Goal: Task Accomplishment & Management: Manage account settings

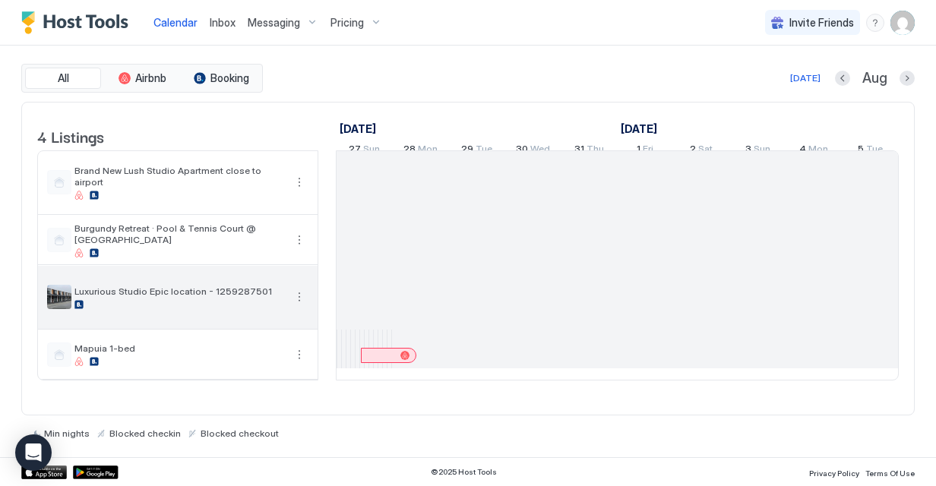
scroll to position [0, 1782]
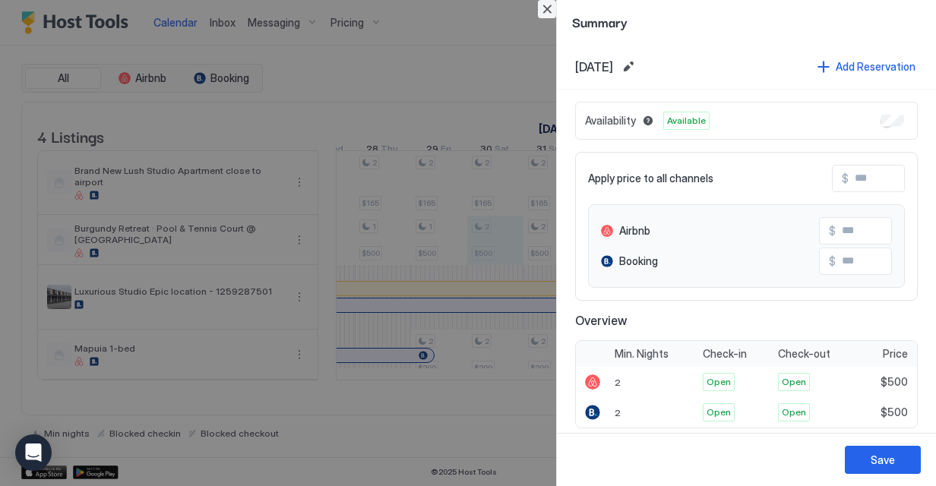
click at [547, 10] on button "Close" at bounding box center [547, 9] width 18 height 18
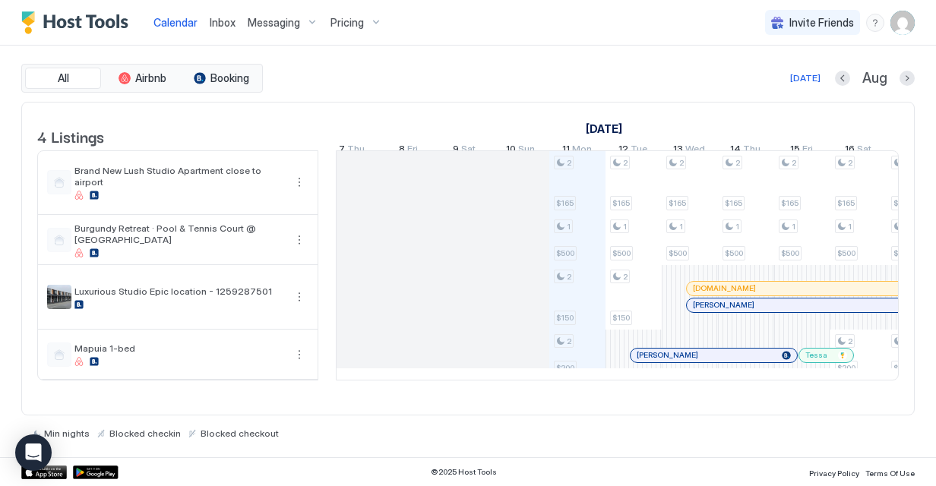
scroll to position [0, 794]
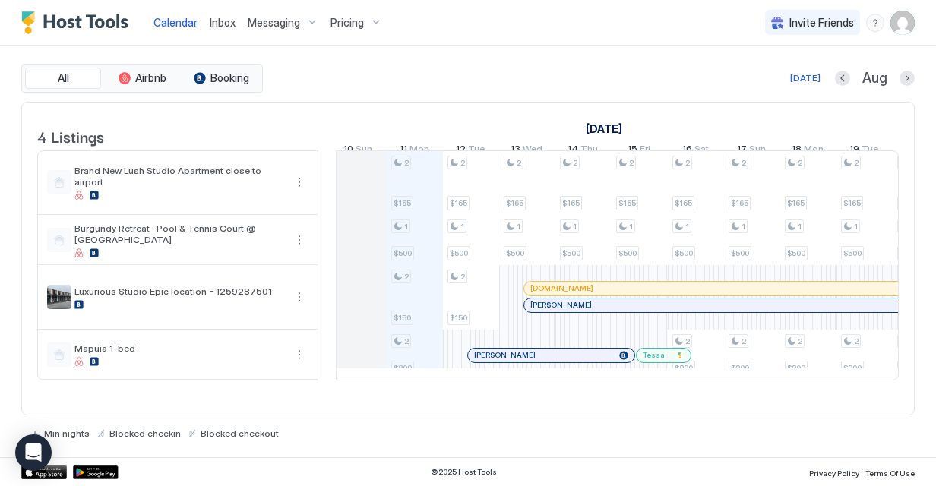
click at [334, 24] on span "Pricing" at bounding box center [347, 23] width 33 height 14
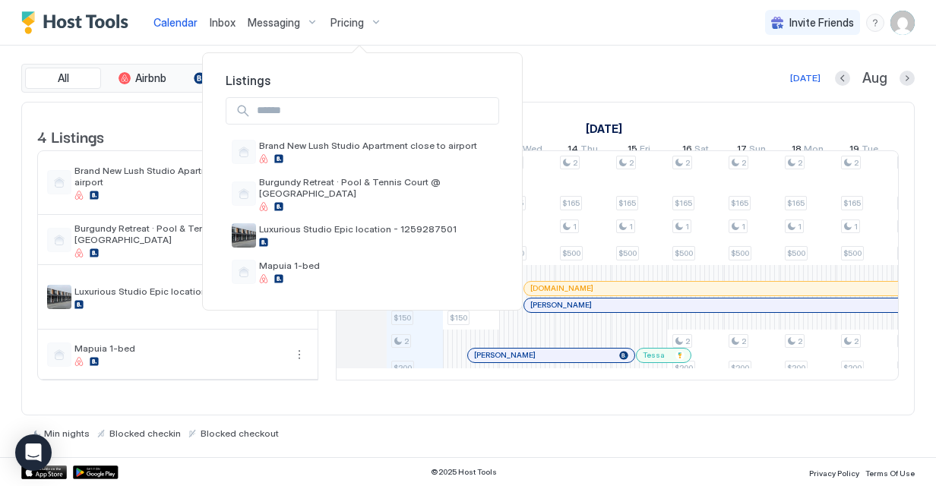
drag, startPoint x: 367, startPoint y: 192, endPoint x: 757, endPoint y: 316, distance: 409.4
click at [367, 202] on div at bounding box center [376, 206] width 234 height 9
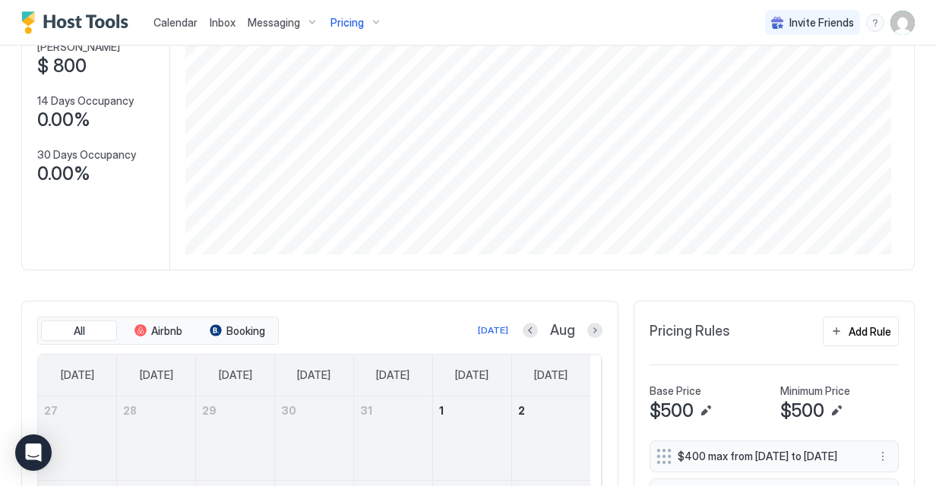
scroll to position [304, 0]
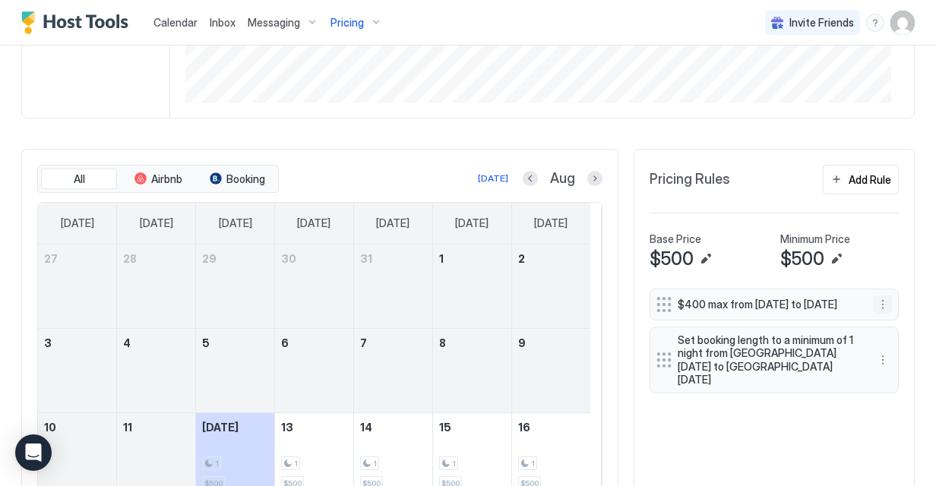
click at [874, 310] on button "More options" at bounding box center [883, 305] width 18 height 18
click at [841, 333] on div "Edit" at bounding box center [860, 327] width 152 height 24
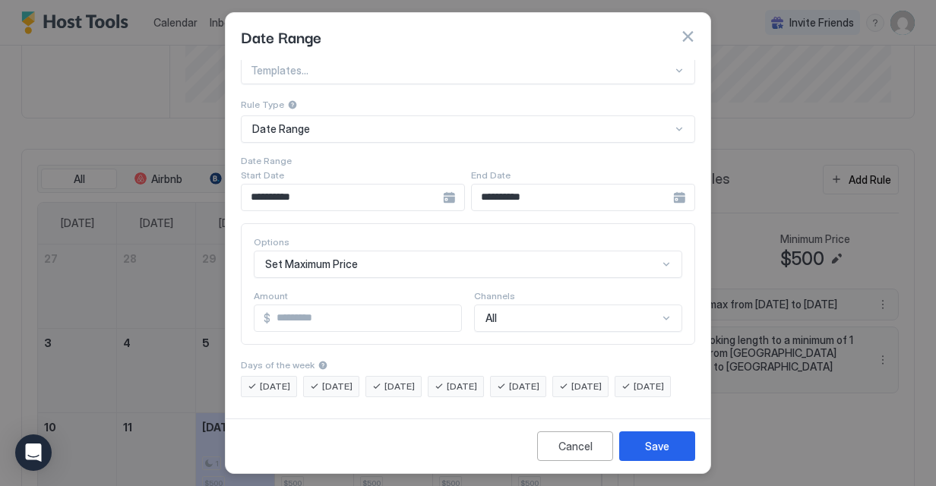
scroll to position [0, 0]
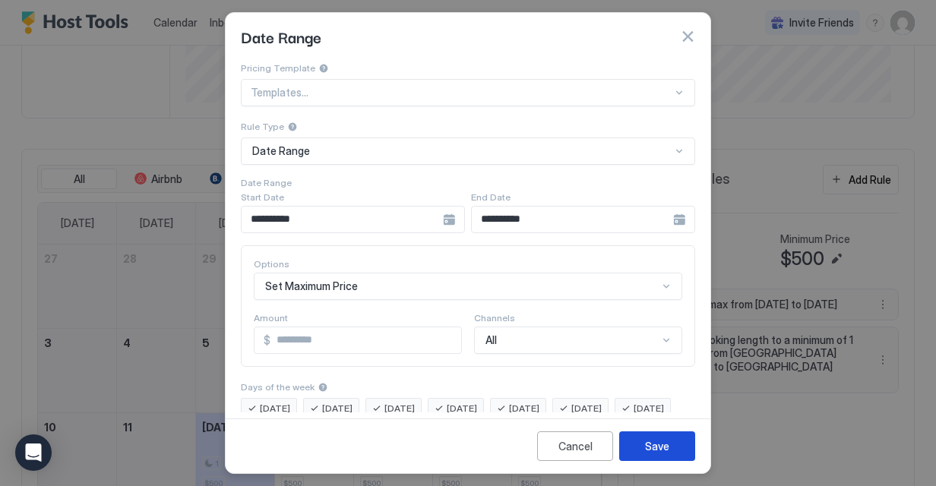
click at [654, 451] on div "Save" at bounding box center [657, 447] width 24 height 16
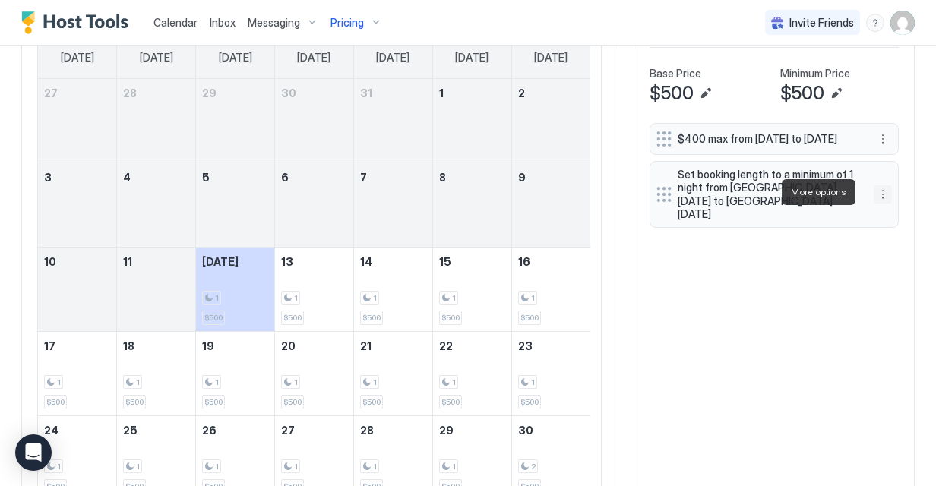
click at [874, 198] on button "More options" at bounding box center [883, 194] width 18 height 18
click at [826, 220] on div "Edit" at bounding box center [860, 214] width 152 height 24
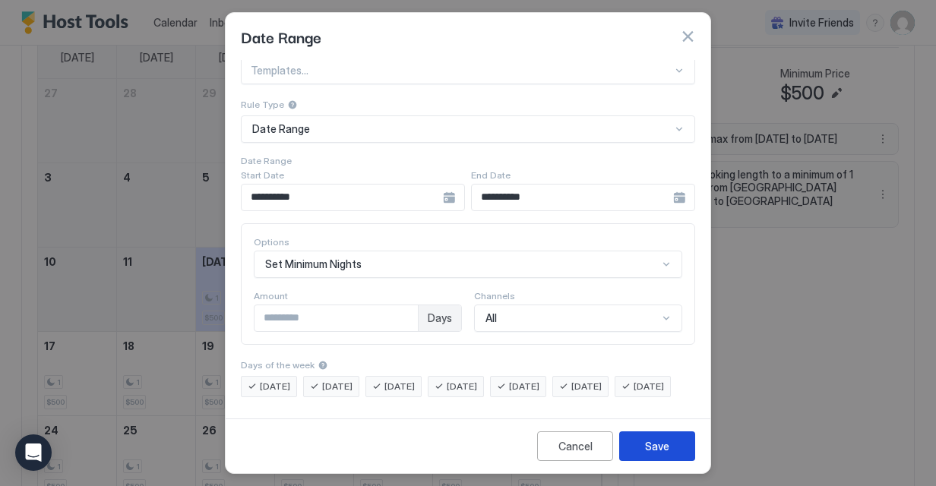
click at [646, 450] on div "Save" at bounding box center [657, 447] width 24 height 16
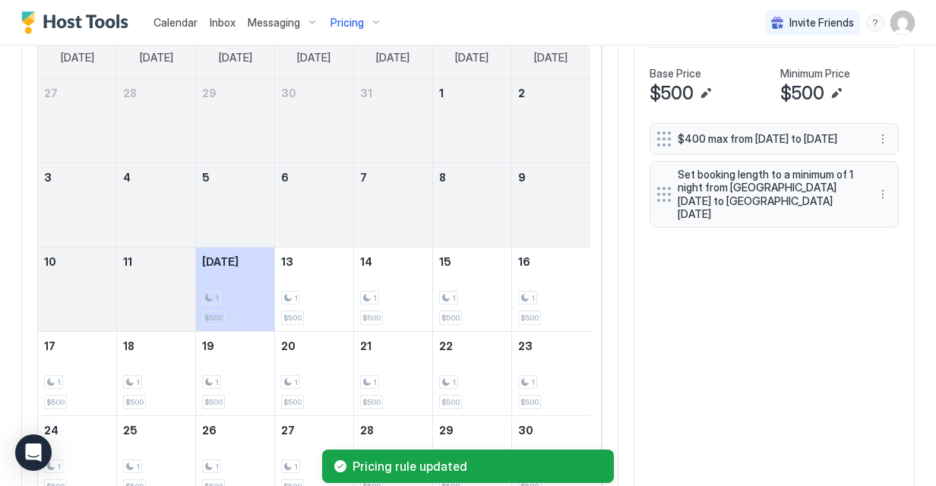
click at [769, 379] on div "$400 max from [DATE] to [DATE] Set booking length to a minimum of 1 night from …" at bounding box center [774, 354] width 249 height 463
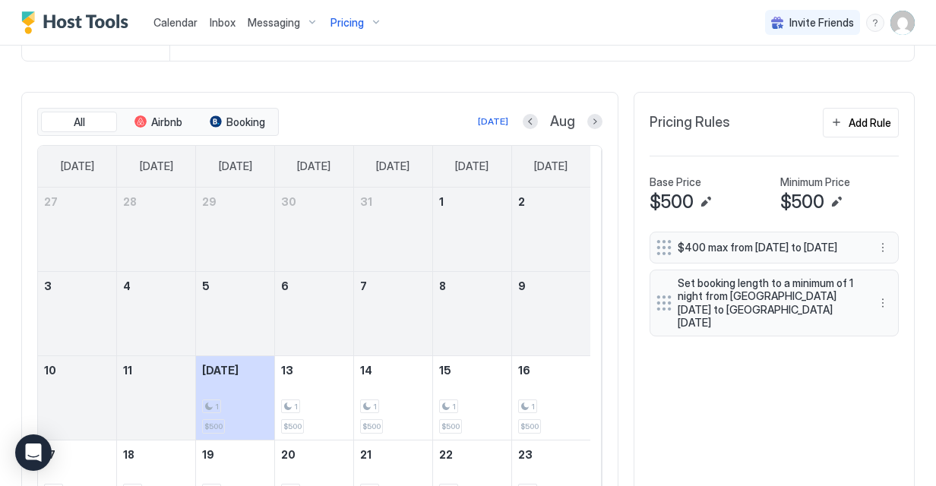
scroll to position [394, 0]
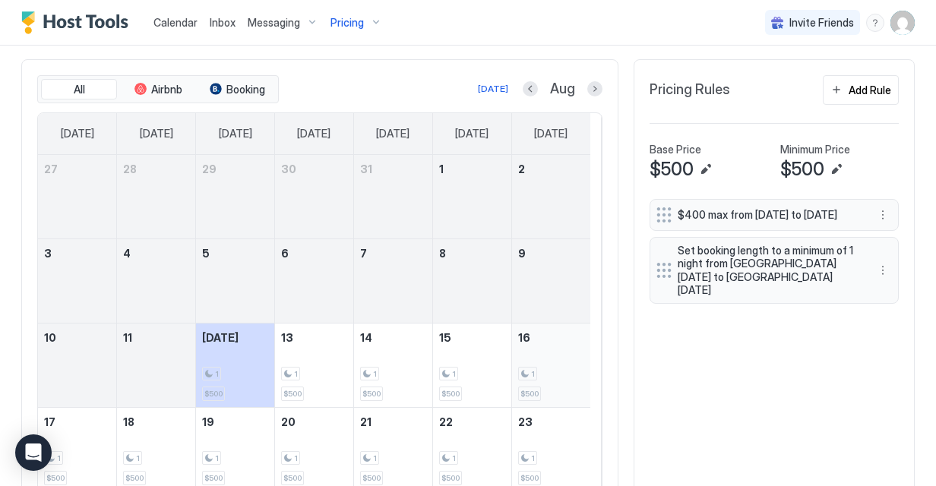
click at [556, 379] on div "1 $500" at bounding box center [551, 365] width 66 height 71
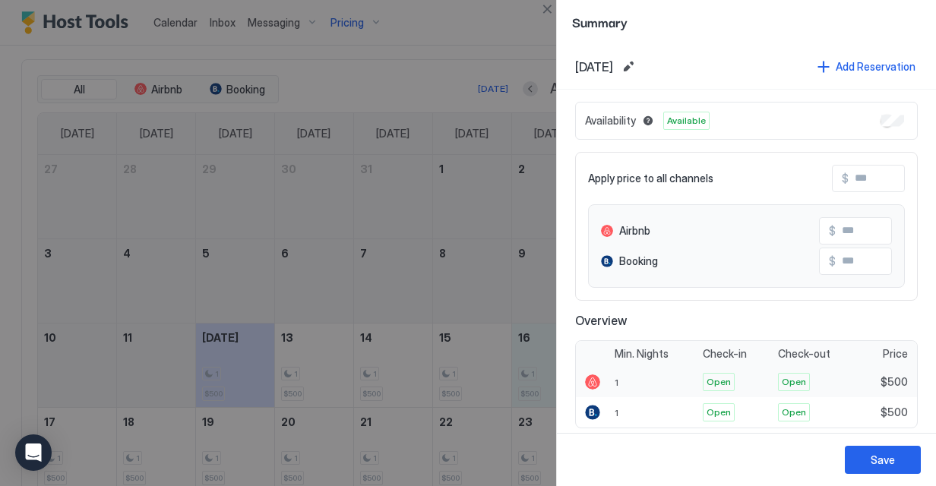
click at [885, 369] on div "$500" at bounding box center [889, 382] width 58 height 30
click at [885, 379] on span "$500" at bounding box center [894, 382] width 27 height 14
drag, startPoint x: 672, startPoint y: 176, endPoint x: 859, endPoint y: 191, distance: 187.5
click at [858, 191] on div "Apply price to all channels $ Airbnb $ Booking $" at bounding box center [746, 226] width 343 height 149
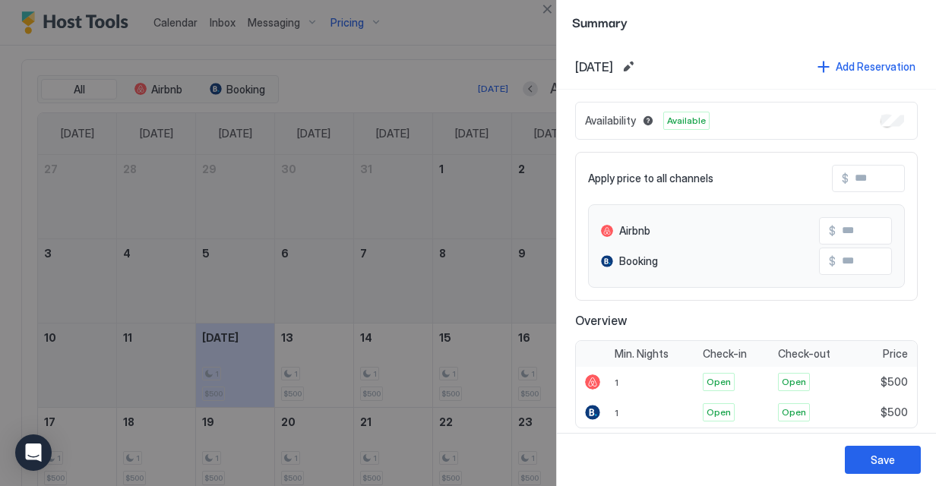
drag, startPoint x: 859, startPoint y: 191, endPoint x: 852, endPoint y: 177, distance: 15.3
click at [852, 177] on input "Input Field" at bounding box center [910, 179] width 122 height 26
drag, startPoint x: 867, startPoint y: 181, endPoint x: 854, endPoint y: 179, distance: 13.9
click at [854, 179] on input "Input Field" at bounding box center [910, 179] width 122 height 26
click at [888, 379] on span "$500" at bounding box center [894, 382] width 27 height 14
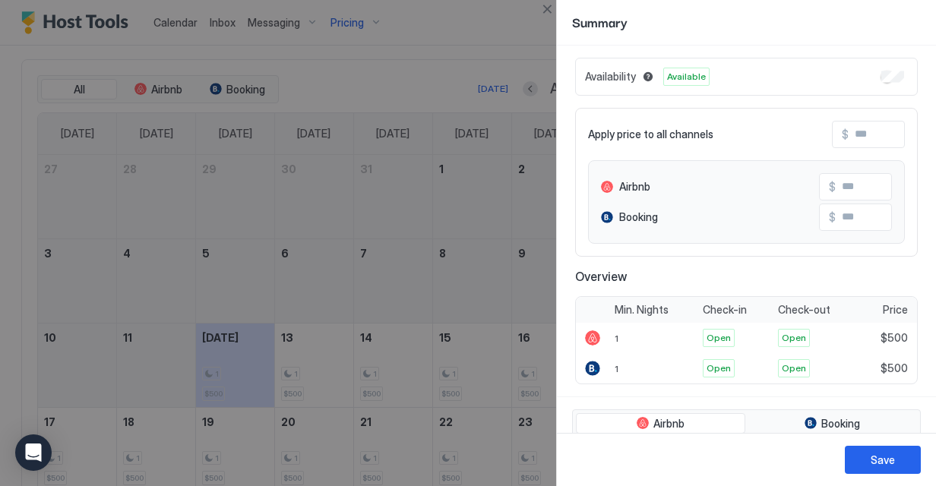
scroll to position [76, 0]
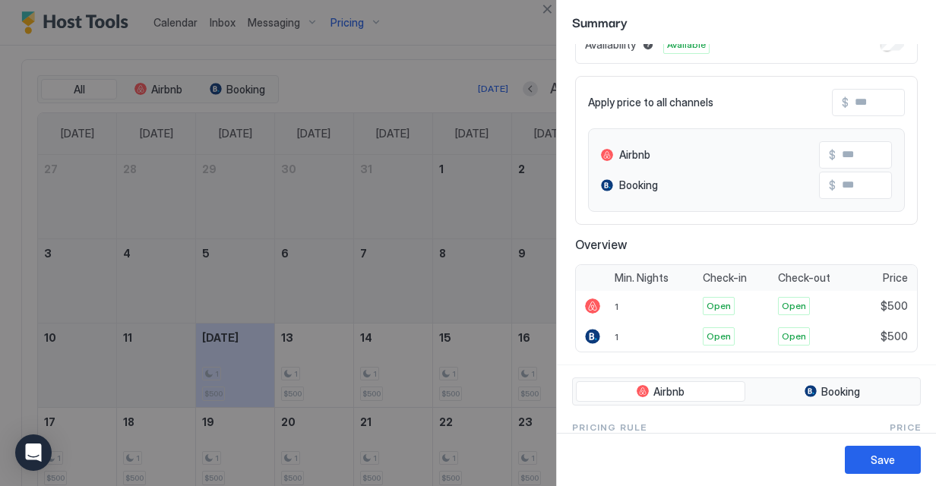
click at [847, 156] on input "Input Field" at bounding box center [897, 155] width 122 height 26
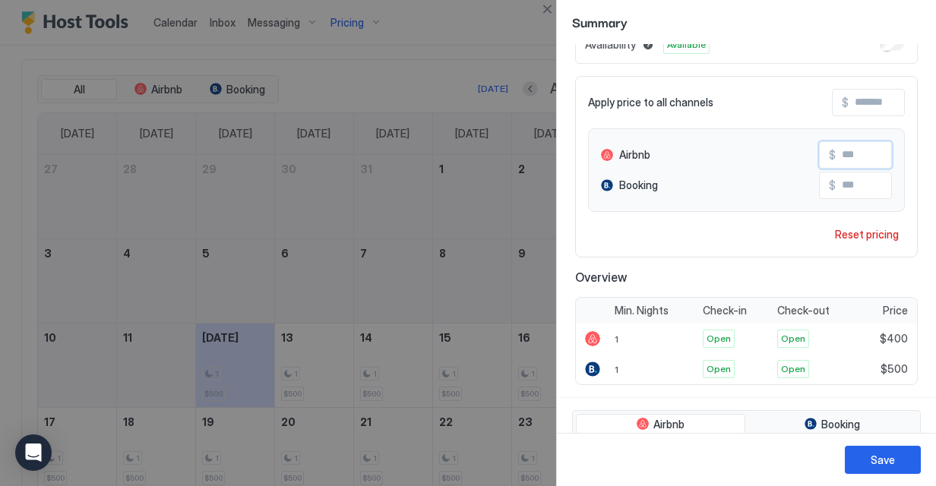
type input "***"
click at [854, 185] on input "Input Field" at bounding box center [897, 186] width 122 height 26
type input "***"
click at [879, 453] on div "Save" at bounding box center [883, 460] width 24 height 16
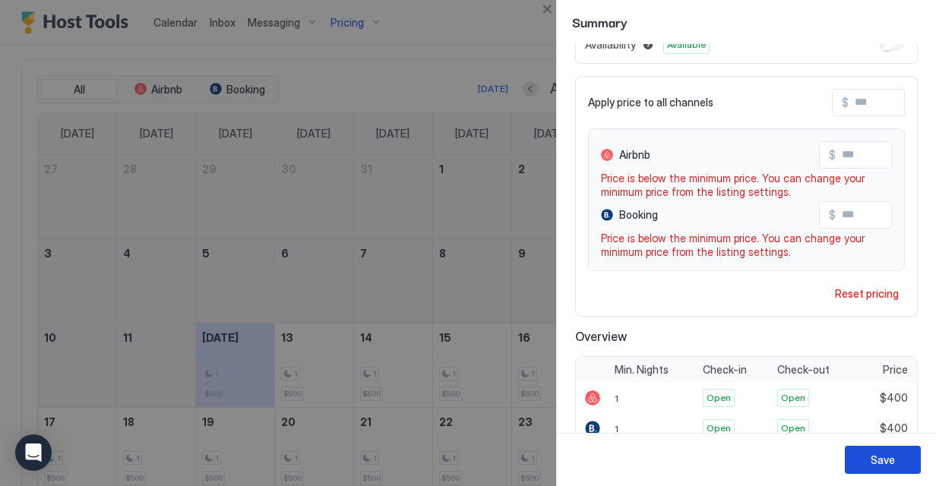
click at [897, 459] on button "Save" at bounding box center [883, 460] width 76 height 28
click at [420, 84] on div at bounding box center [468, 243] width 936 height 486
click at [552, 10] on button "Close" at bounding box center [547, 9] width 18 height 18
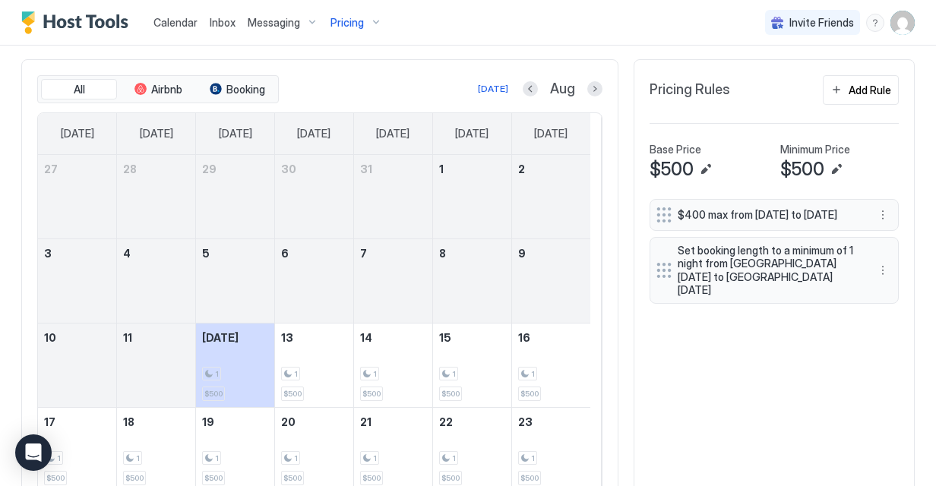
click at [891, 30] on img "User profile" at bounding box center [903, 23] width 24 height 24
click at [786, 80] on div "Settings" at bounding box center [806, 85] width 193 height 27
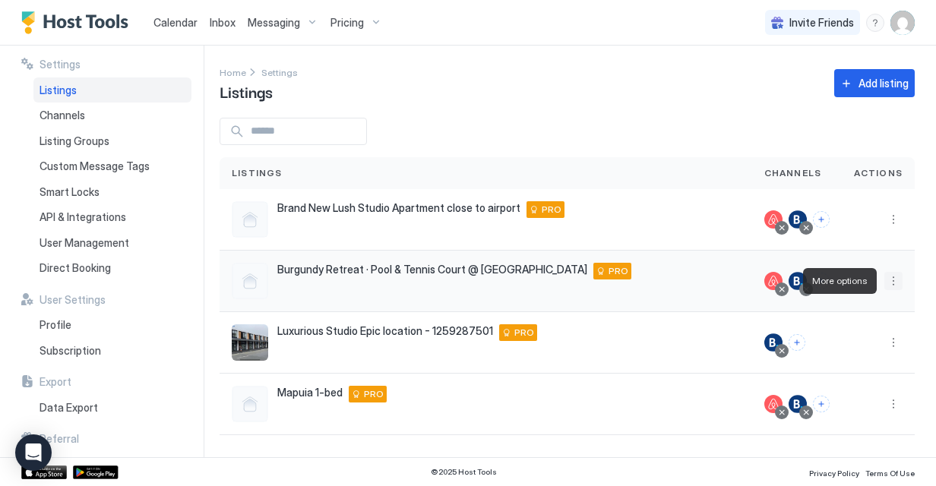
click at [896, 284] on button "More options" at bounding box center [894, 281] width 18 height 18
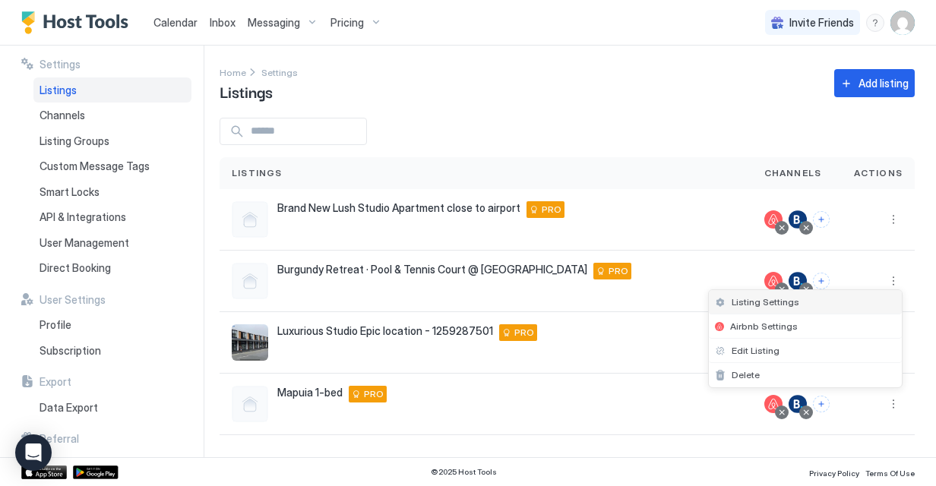
click at [794, 307] on div "Listing Settings" at bounding box center [805, 302] width 193 height 24
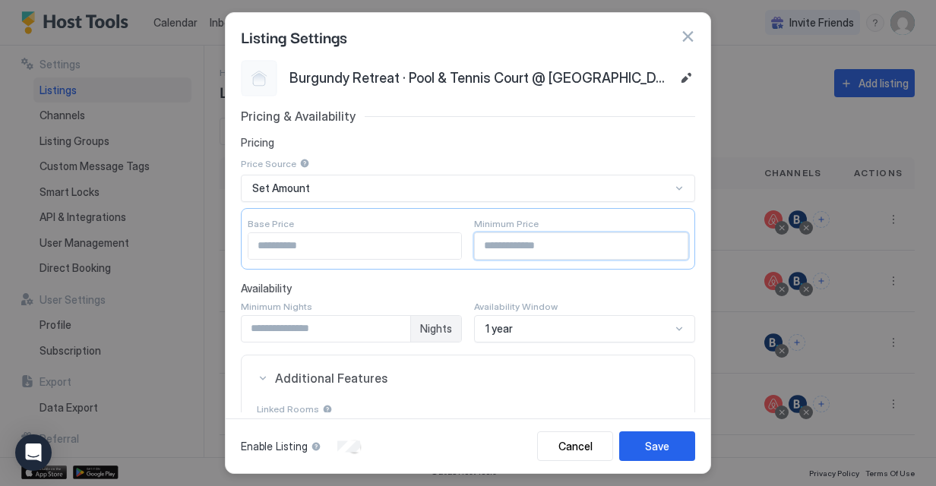
click at [562, 254] on input "***" at bounding box center [581, 246] width 213 height 26
click at [661, 249] on input "***" at bounding box center [581, 246] width 213 height 26
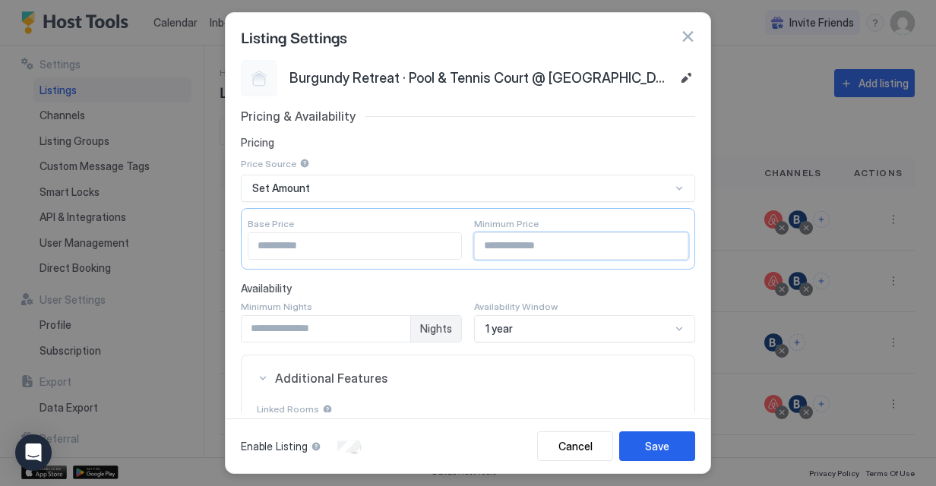
drag, startPoint x: 508, startPoint y: 252, endPoint x: 415, endPoint y: 249, distance: 93.6
click at [409, 252] on div "Base Price *** Minimum Price ***" at bounding box center [468, 239] width 455 height 62
type input "***"
click at [654, 444] on div "Save" at bounding box center [657, 447] width 24 height 16
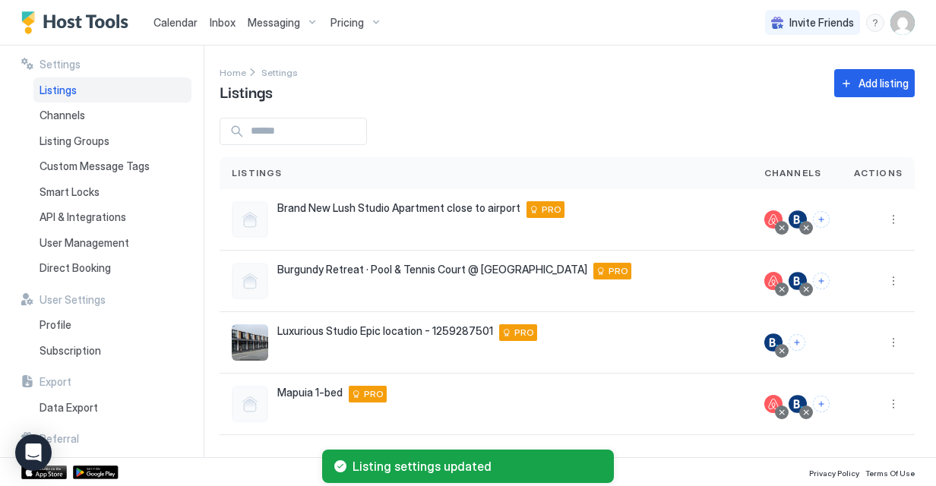
click at [354, 23] on span "Pricing" at bounding box center [347, 23] width 33 height 14
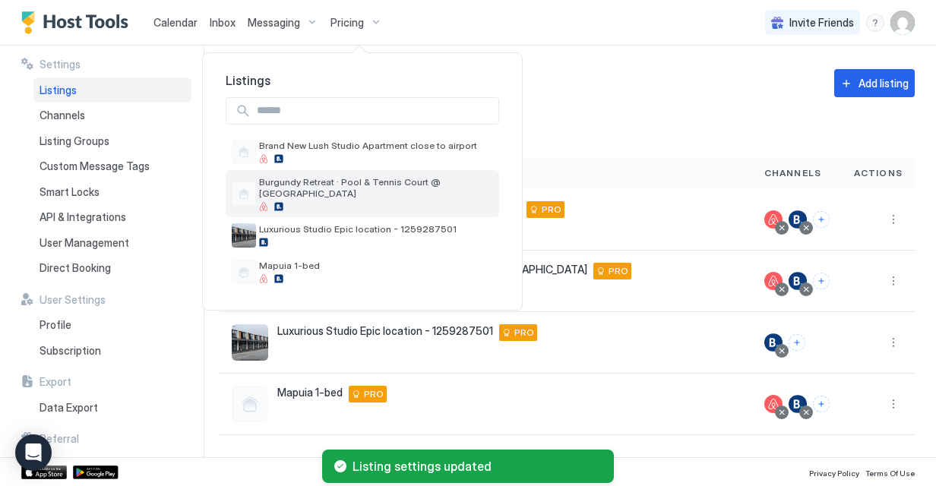
click at [375, 177] on span "Burgundy Retreat · Pool & Tennis Court @ [GEOGRAPHIC_DATA]" at bounding box center [376, 187] width 234 height 23
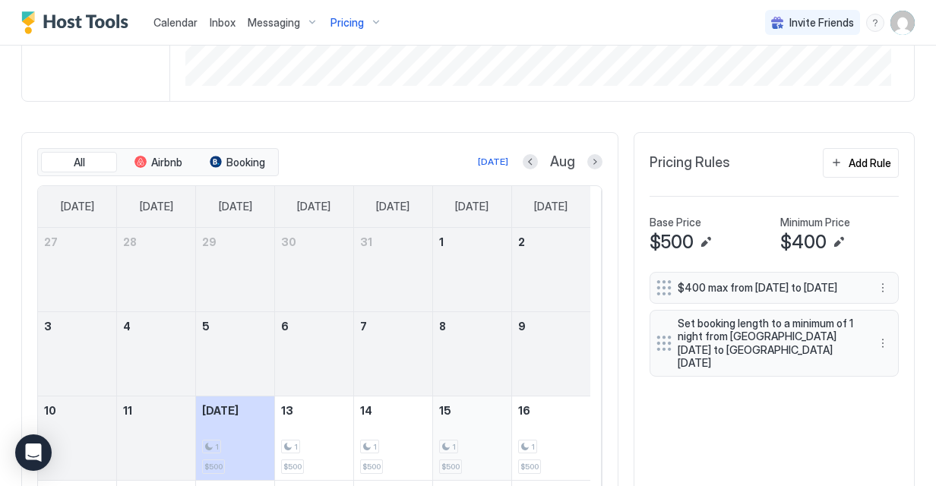
scroll to position [532, 0]
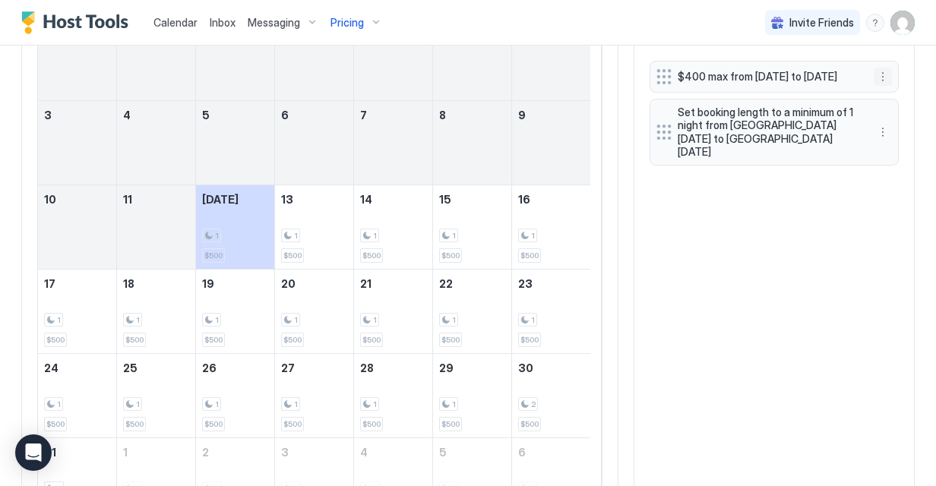
click at [874, 79] on button "More options" at bounding box center [883, 77] width 18 height 18
click at [864, 97] on div "Edit" at bounding box center [860, 99] width 152 height 24
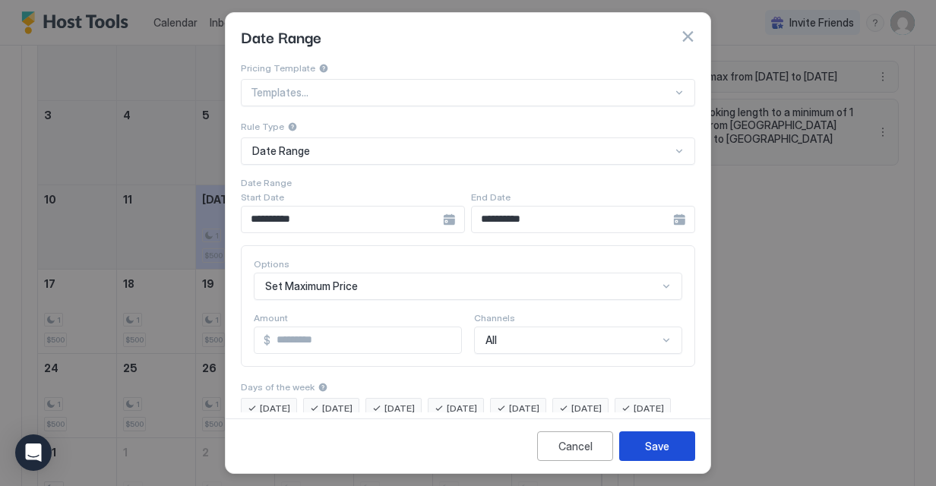
click at [670, 441] on button "Save" at bounding box center [657, 447] width 76 height 30
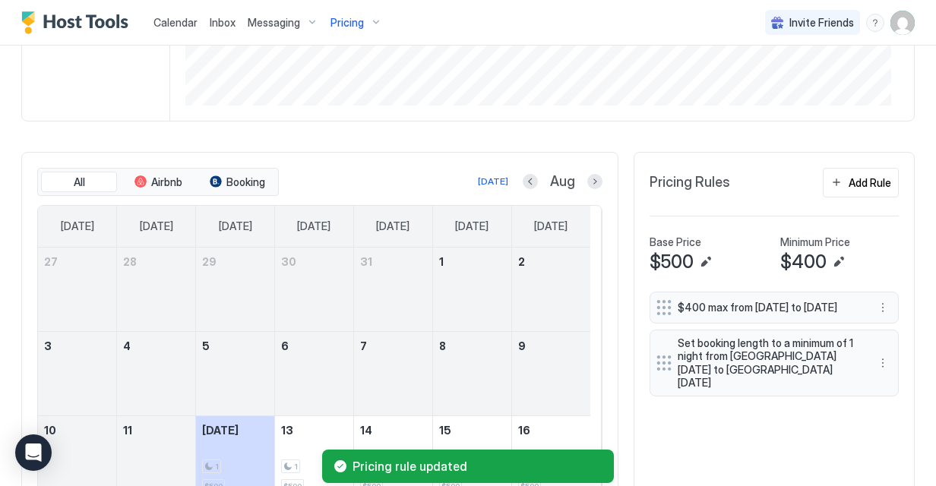
scroll to position [304, 0]
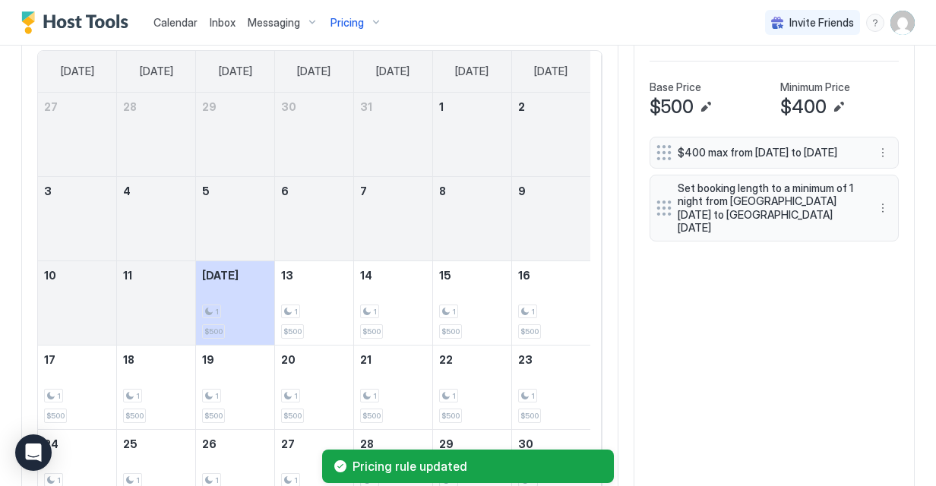
scroll to position [228, 0]
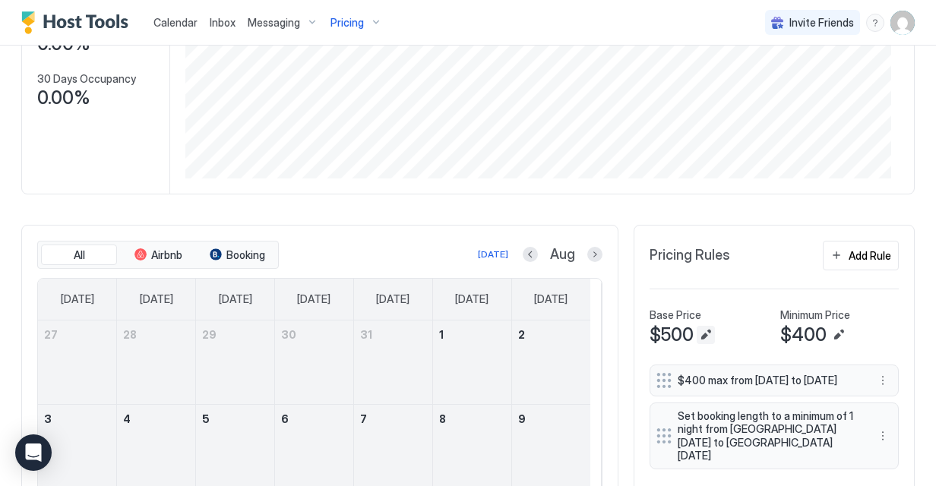
click at [697, 331] on button "Edit" at bounding box center [706, 335] width 18 height 18
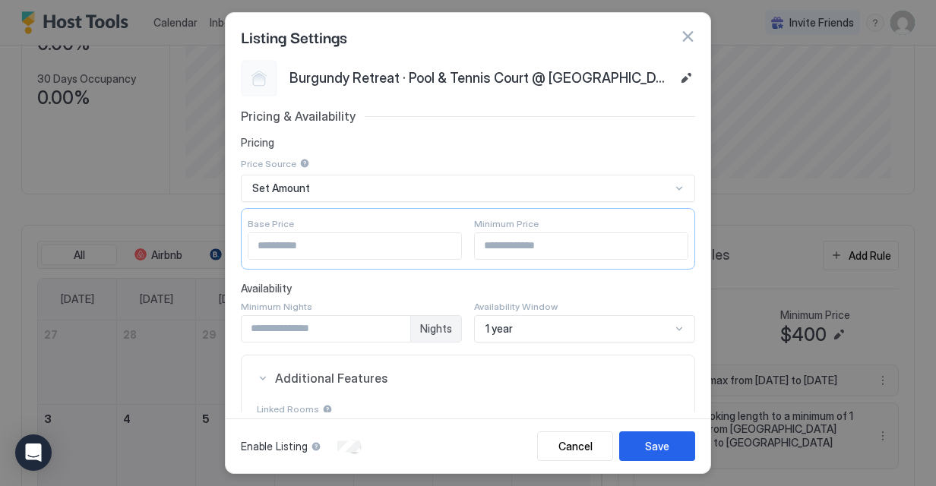
click at [327, 252] on input "***" at bounding box center [355, 246] width 213 height 26
drag, startPoint x: 327, startPoint y: 252, endPoint x: 255, endPoint y: 250, distance: 71.5
click at [255, 250] on input "***" at bounding box center [355, 246] width 213 height 26
type input "***"
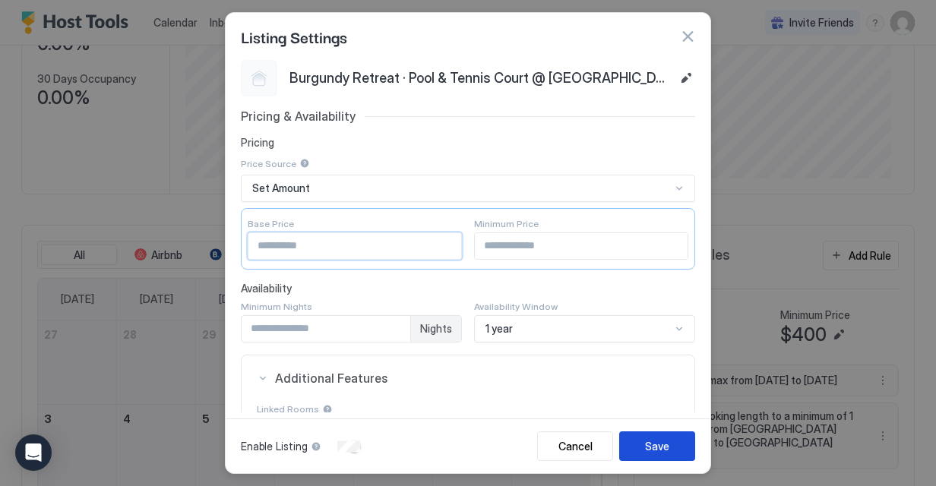
click at [679, 444] on button "Save" at bounding box center [657, 447] width 76 height 30
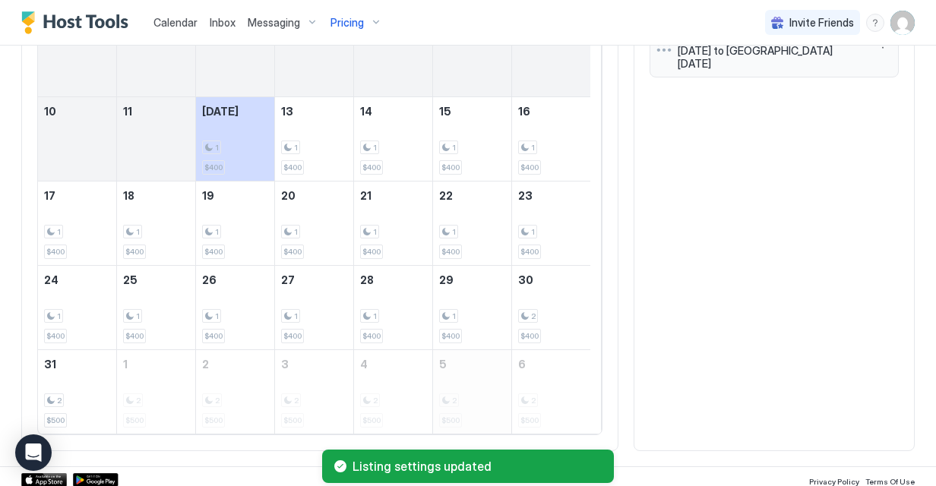
scroll to position [622, 0]
